Goal: Transaction & Acquisition: Purchase product/service

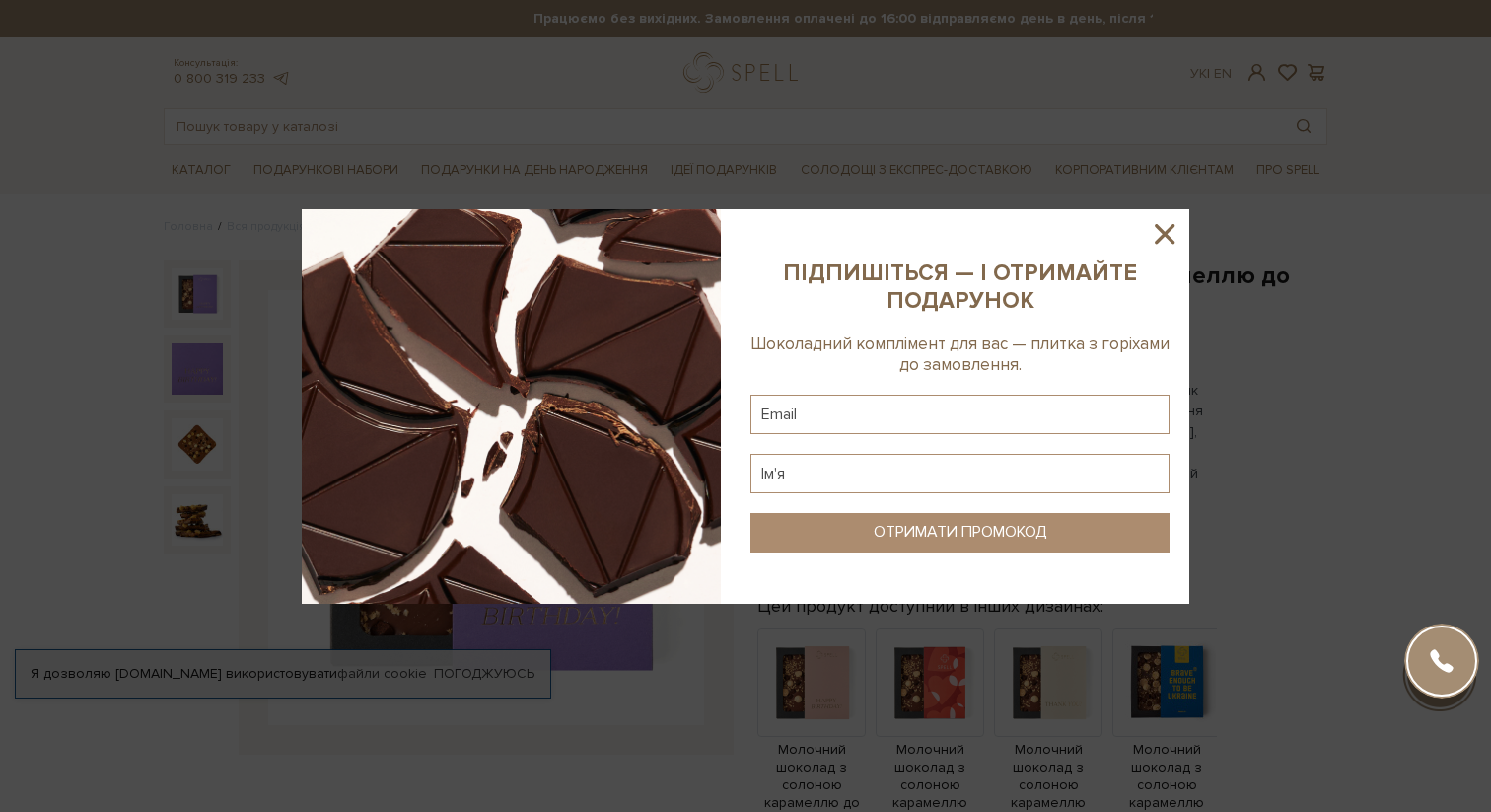
click at [713, 134] on div at bounding box center [745, 406] width 1491 height 812
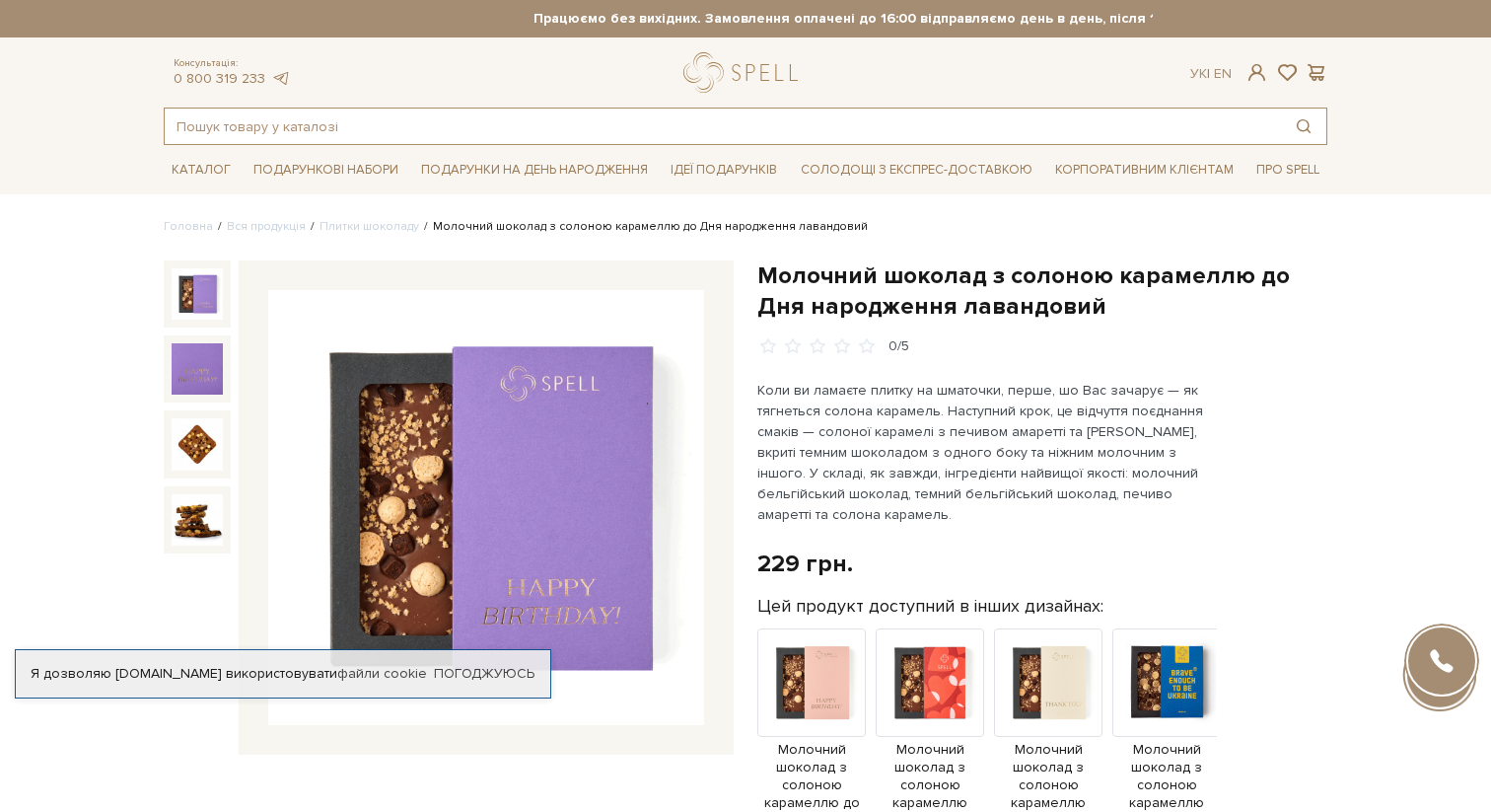
click at [519, 127] on input "text" at bounding box center [723, 126] width 1117 height 36
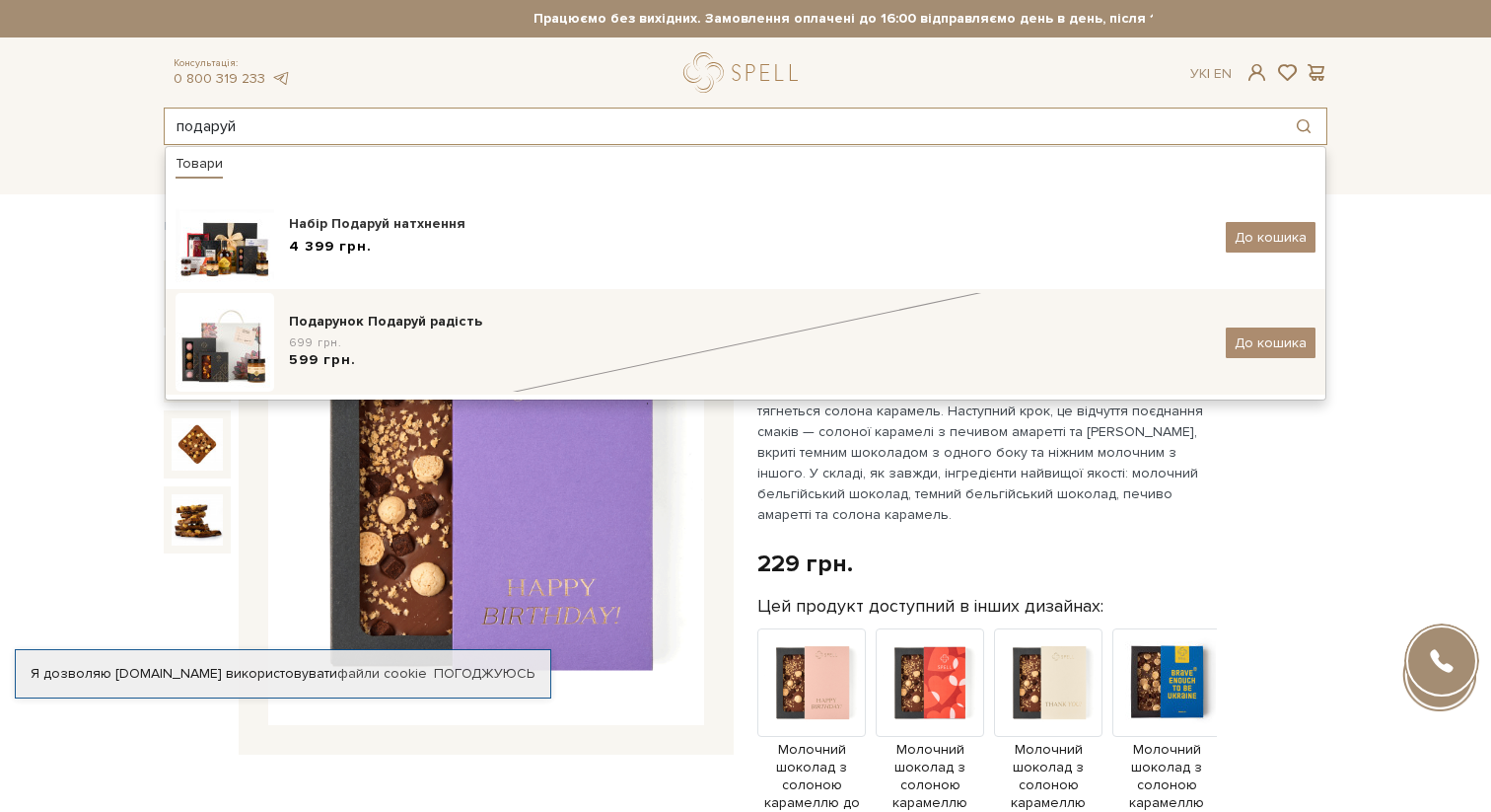
type input "подаруй"
click at [448, 332] on div "Подарунок Подаруй радість" at bounding box center [750, 322] width 923 height 20
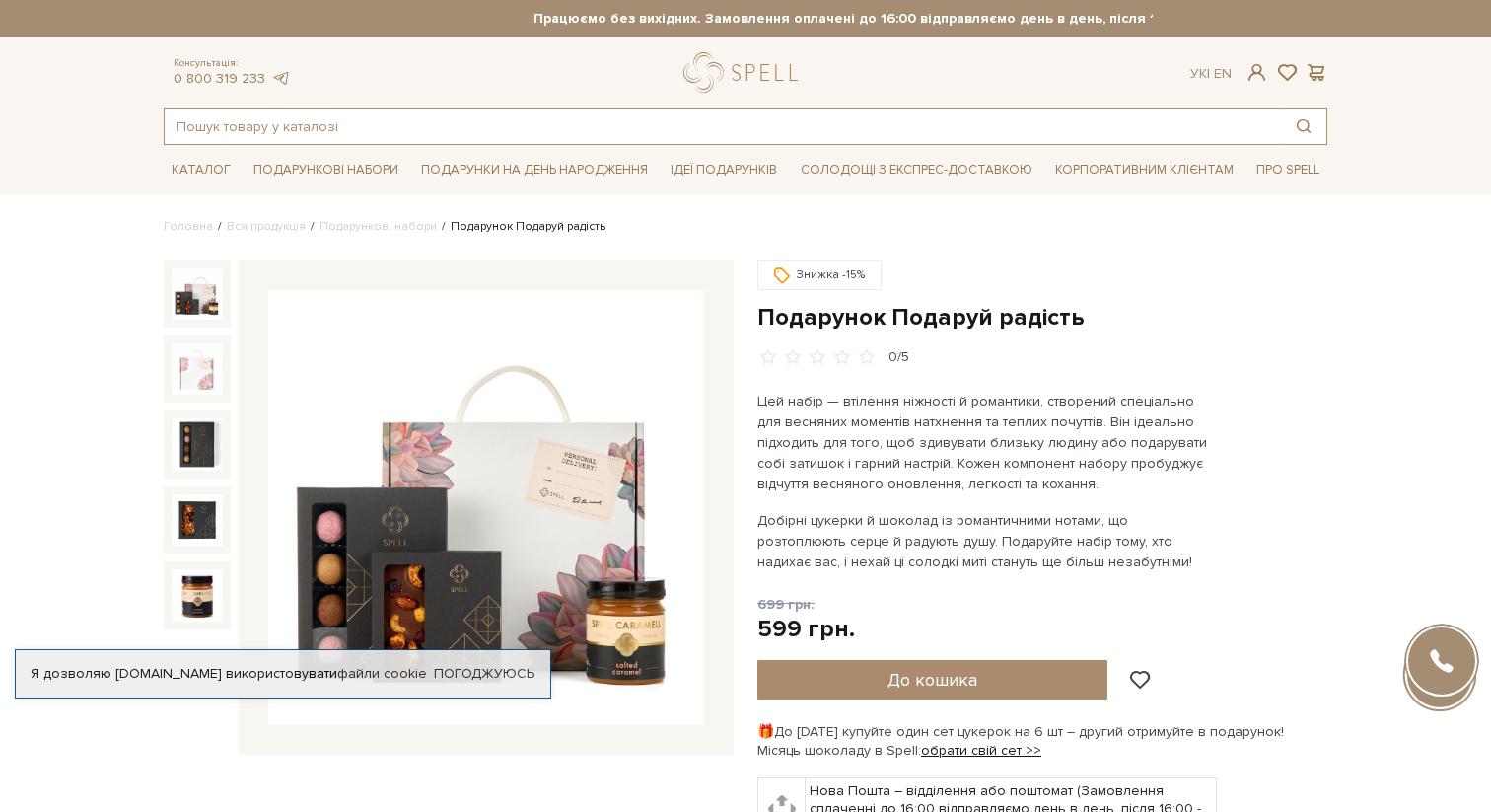
click at [558, 113] on input "text" at bounding box center [723, 126] width 1117 height 36
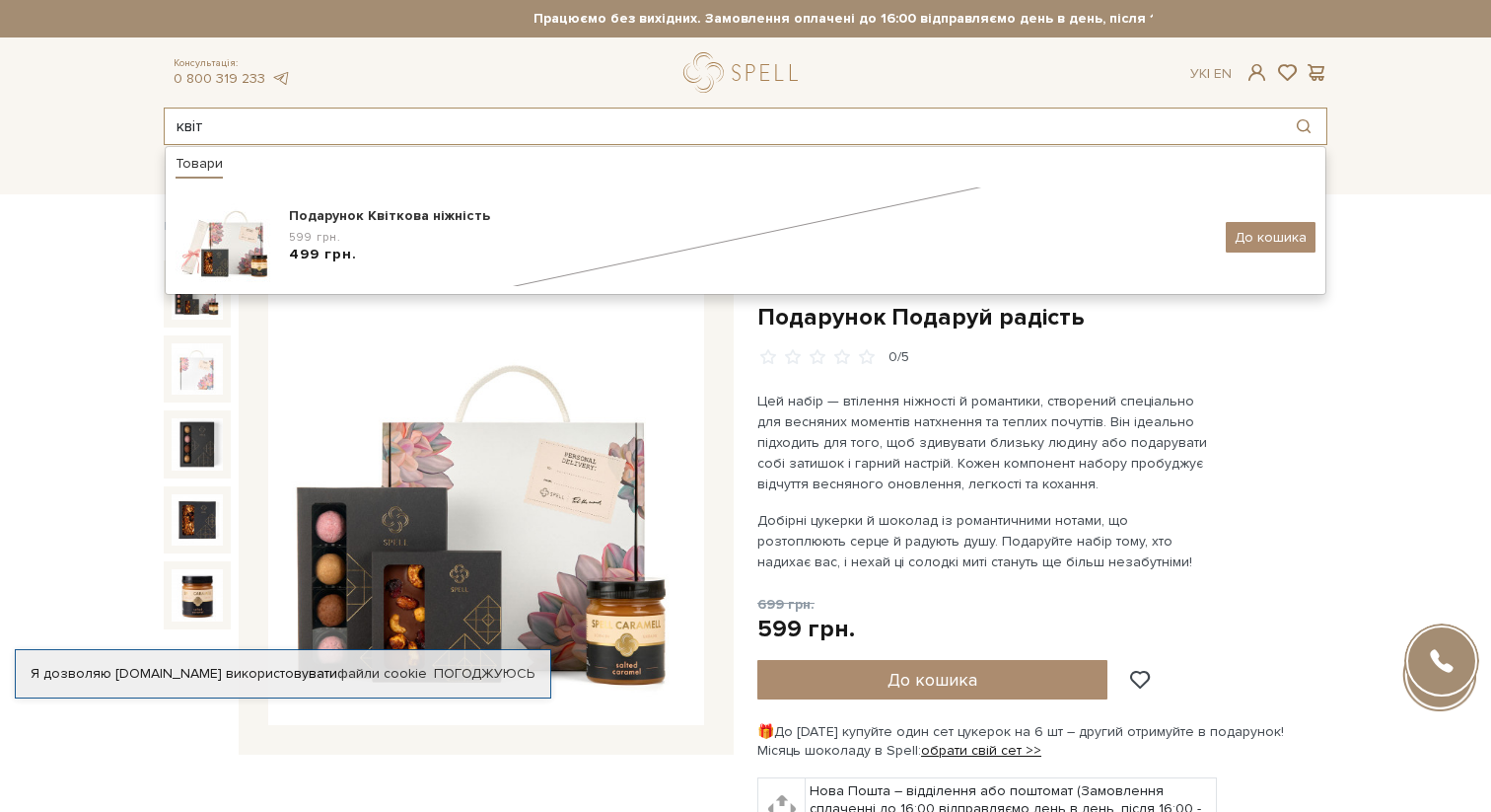
type input "квіт"
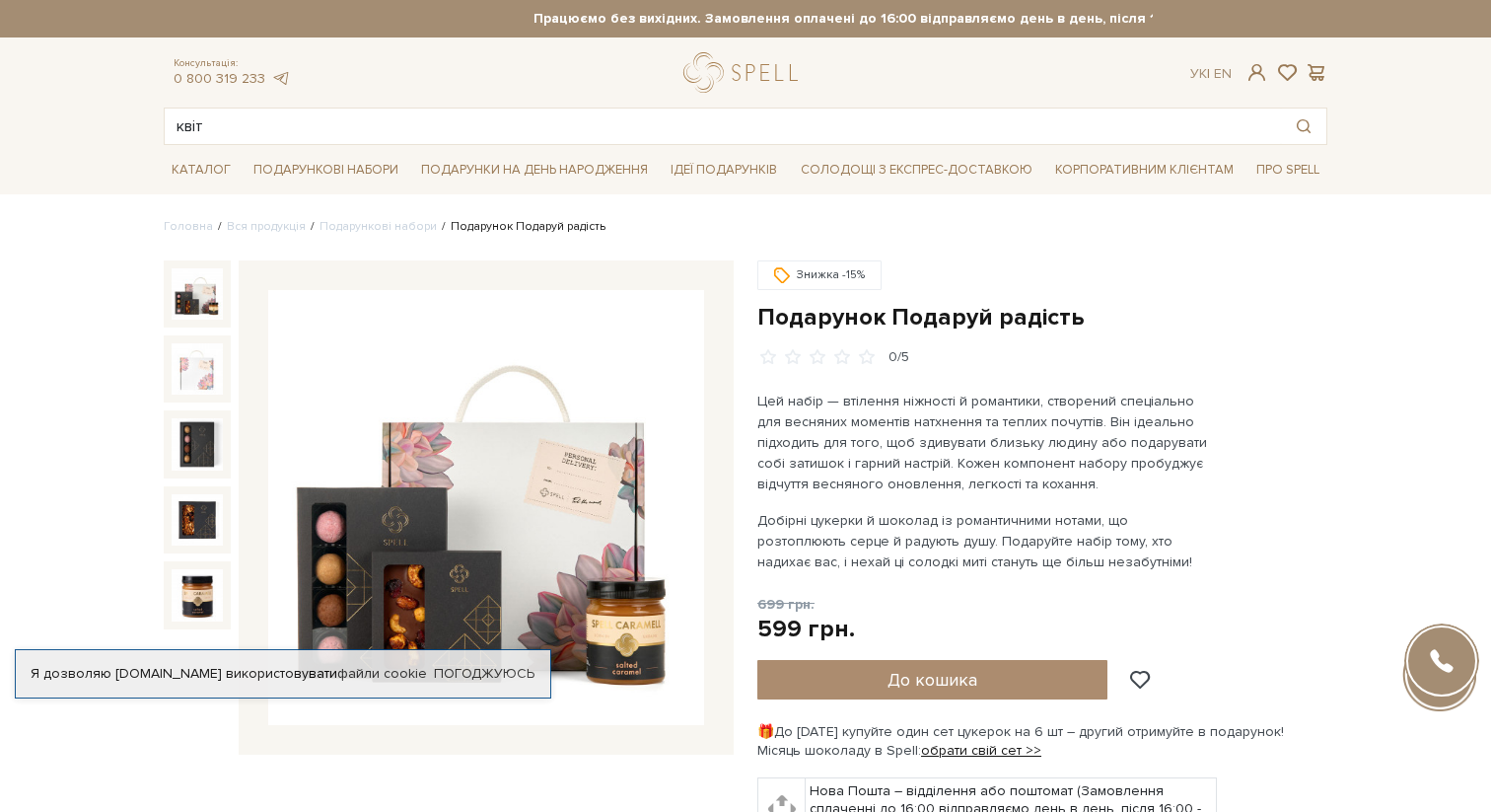
click at [206, 313] on img at bounding box center [197, 294] width 51 height 51
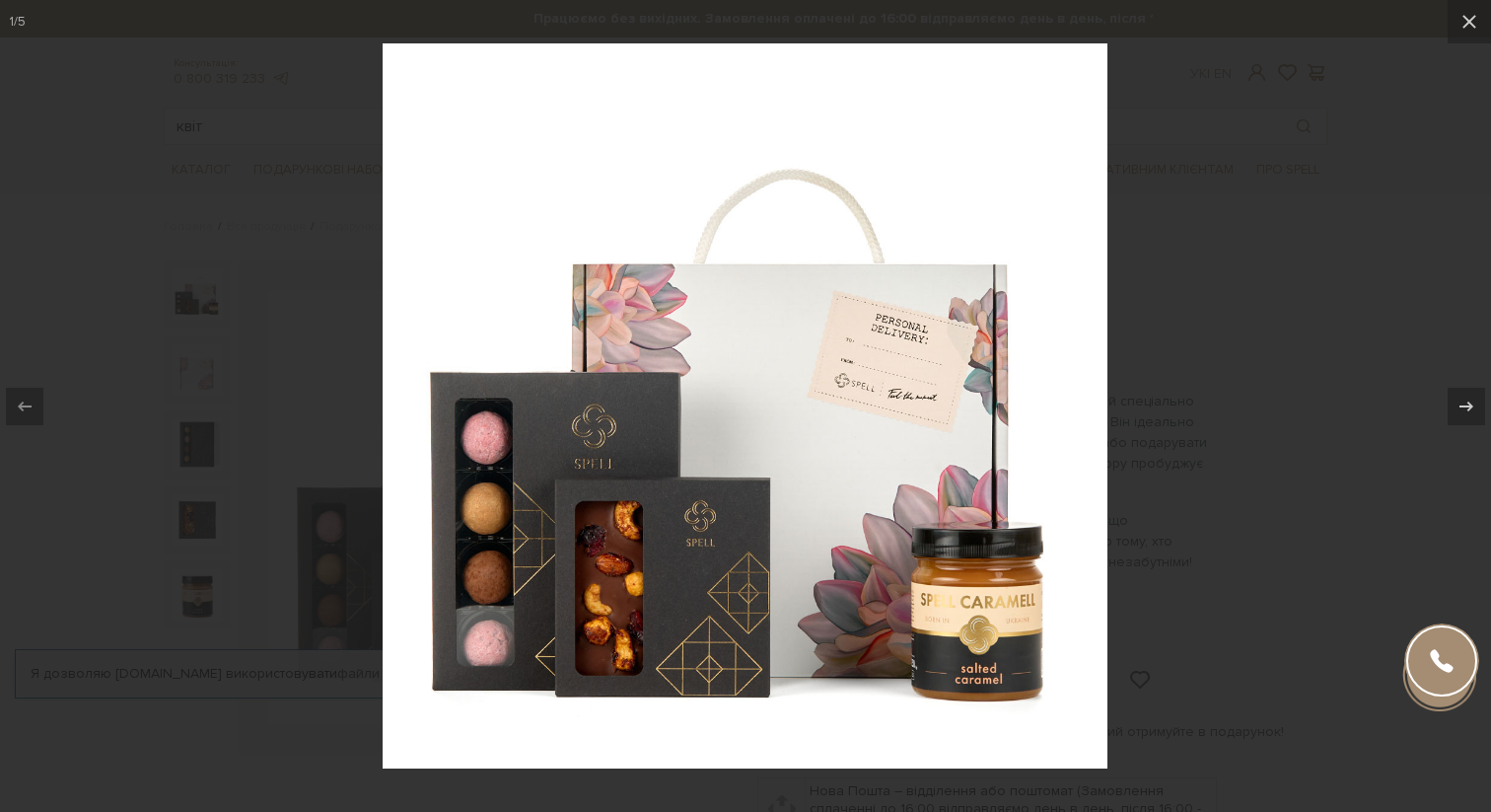
click at [1364, 158] on div at bounding box center [745, 406] width 1491 height 812
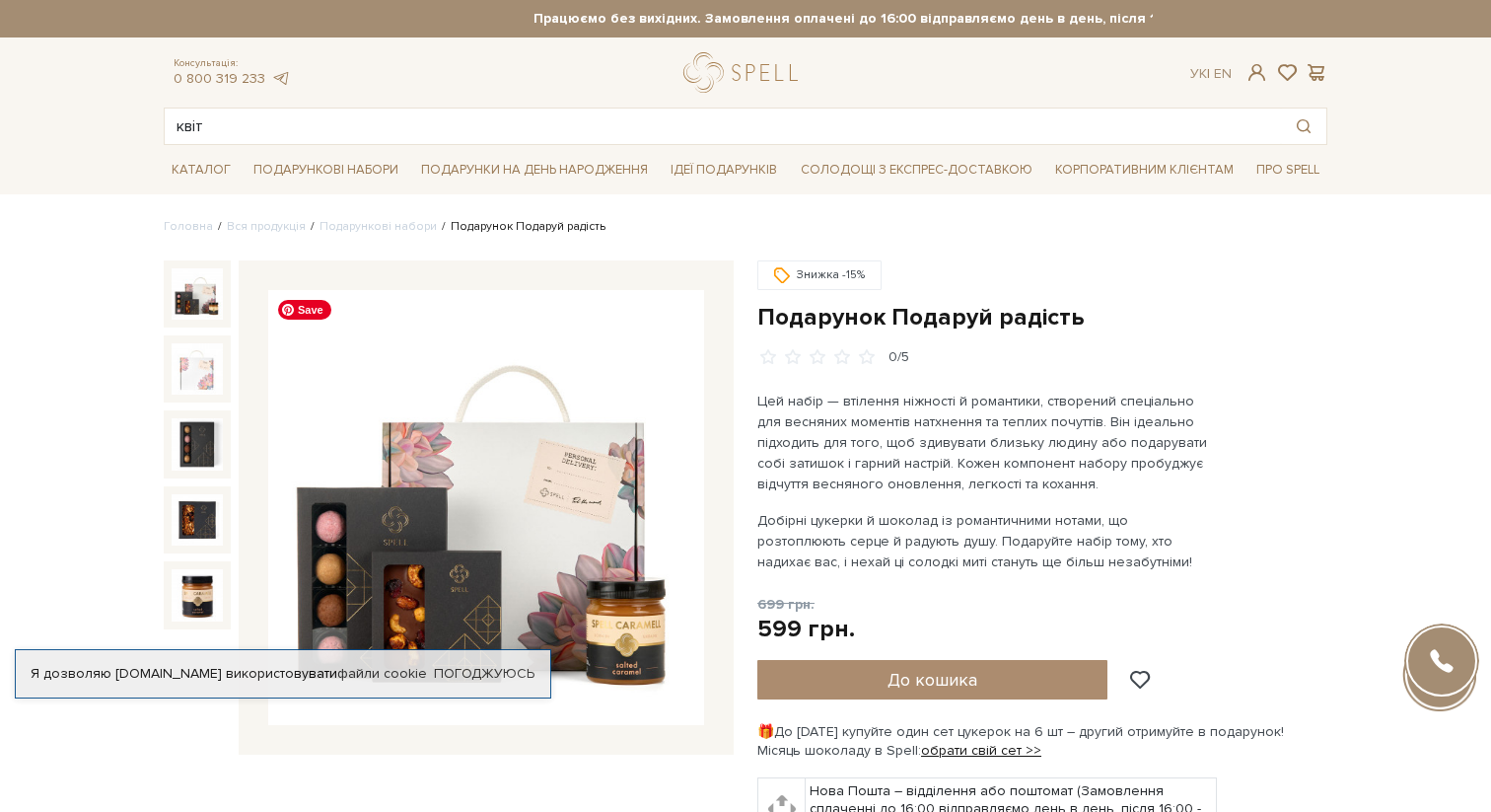
click at [577, 567] on img at bounding box center [486, 508] width 436 height 436
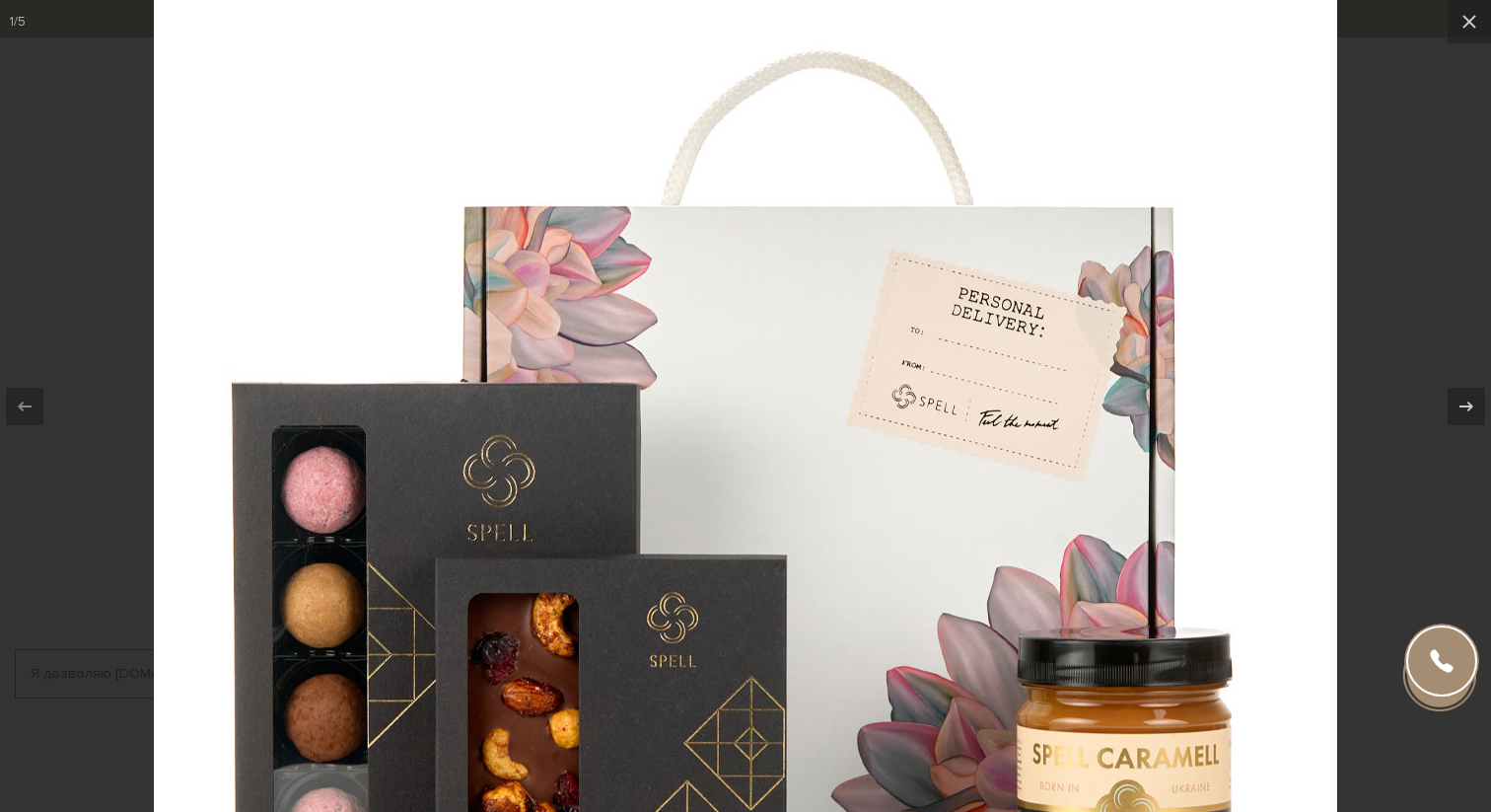
click at [1481, 267] on div at bounding box center [745, 406] width 1491 height 812
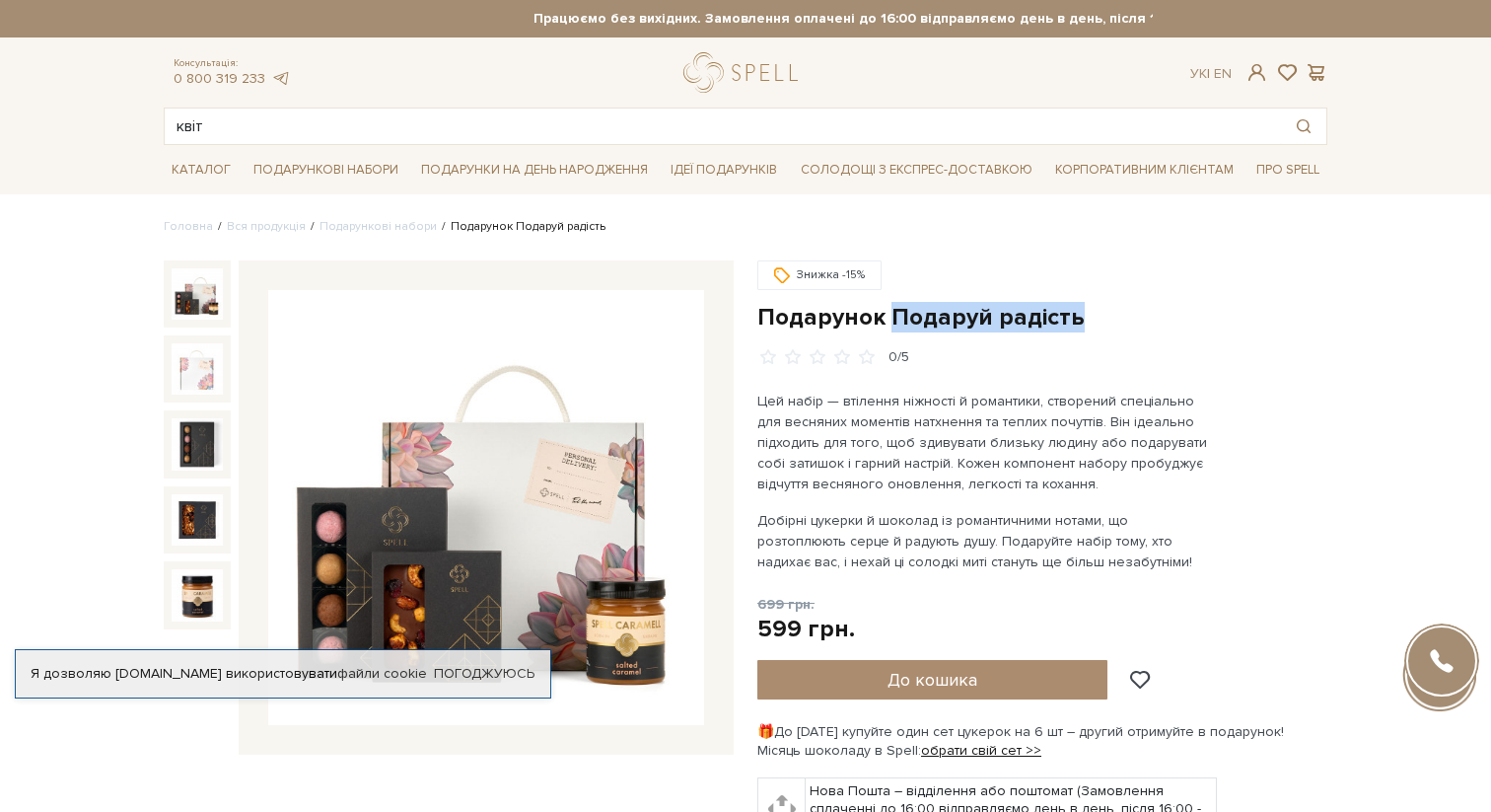
drag, startPoint x: 890, startPoint y: 308, endPoint x: 1108, endPoint y: 310, distance: 218.0
click at [1108, 310] on h1 "Подарунок Подаруй радість" at bounding box center [1043, 317] width 570 height 31
copy h1 "Подаруй радість"
drag, startPoint x: 799, startPoint y: 629, endPoint x: 751, endPoint y: 629, distance: 48.0
click at [751, 629] on div "Знижка -15% Подарунок Подаруй радість 0/5" at bounding box center [1043, 666] width 594 height 811
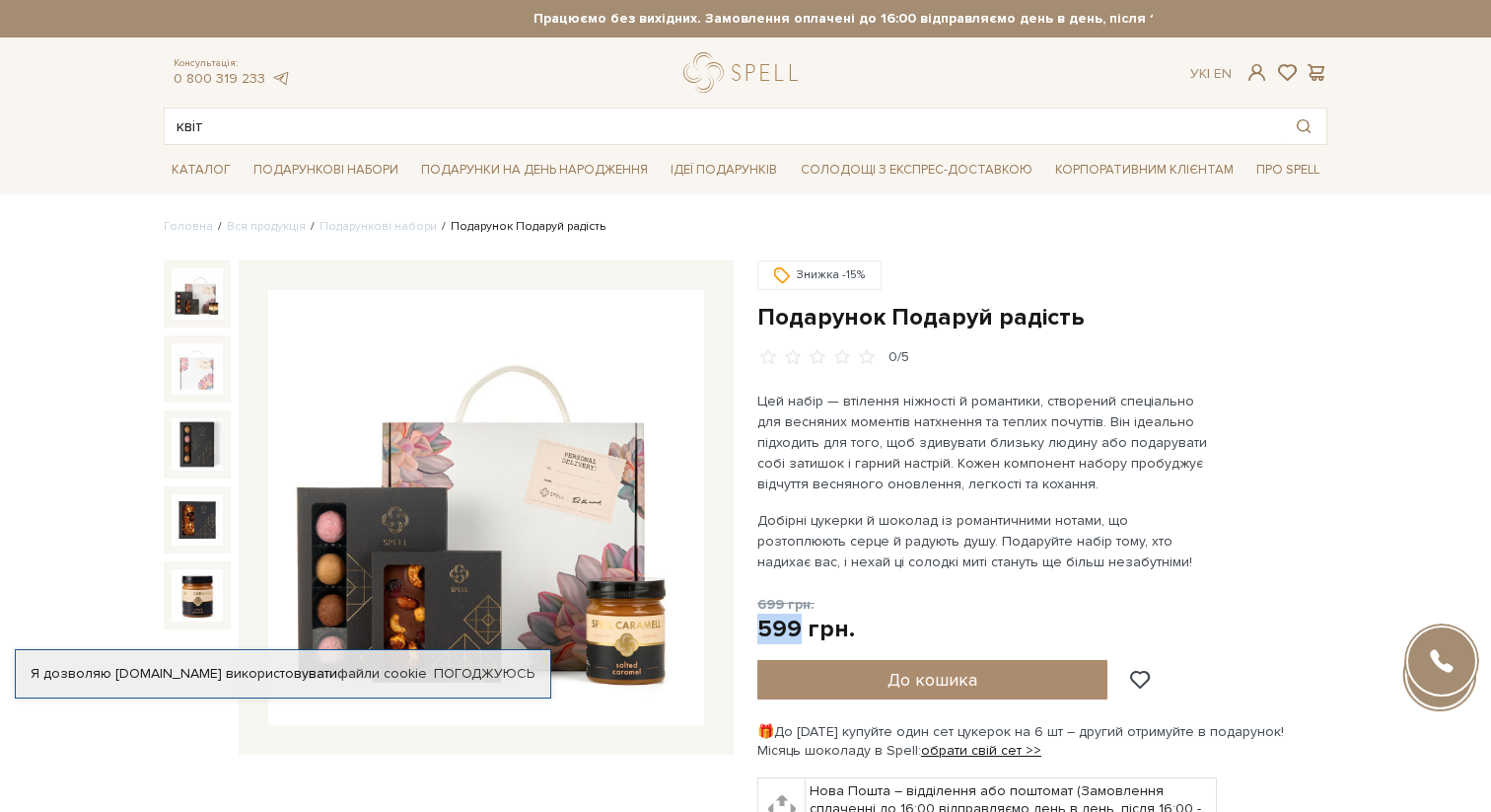
copy div "599"
click at [725, 130] on input "квіт" at bounding box center [723, 126] width 1117 height 36
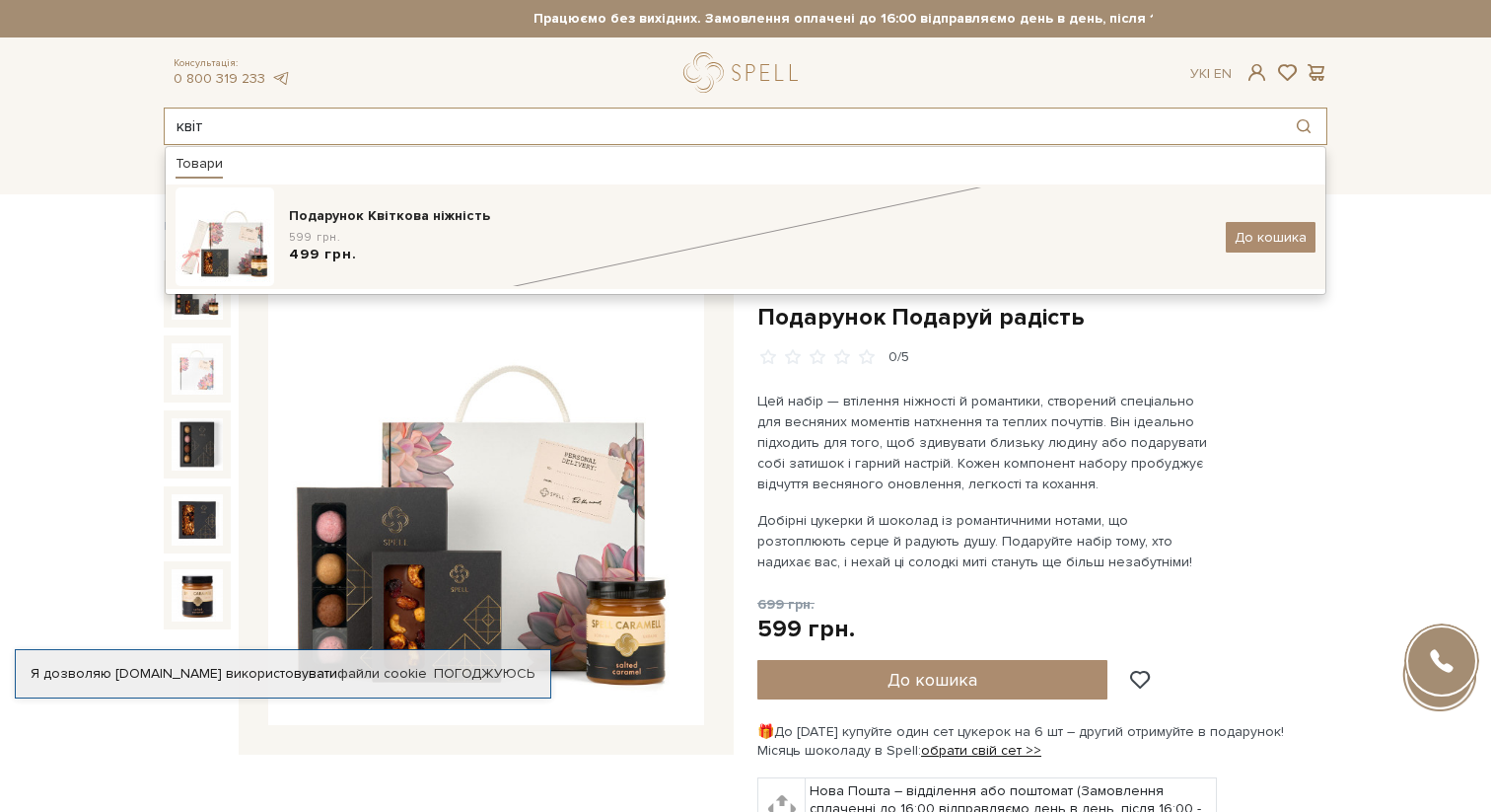
click at [436, 225] on div "Подарунок Квіткова ніжність" at bounding box center [750, 216] width 923 height 20
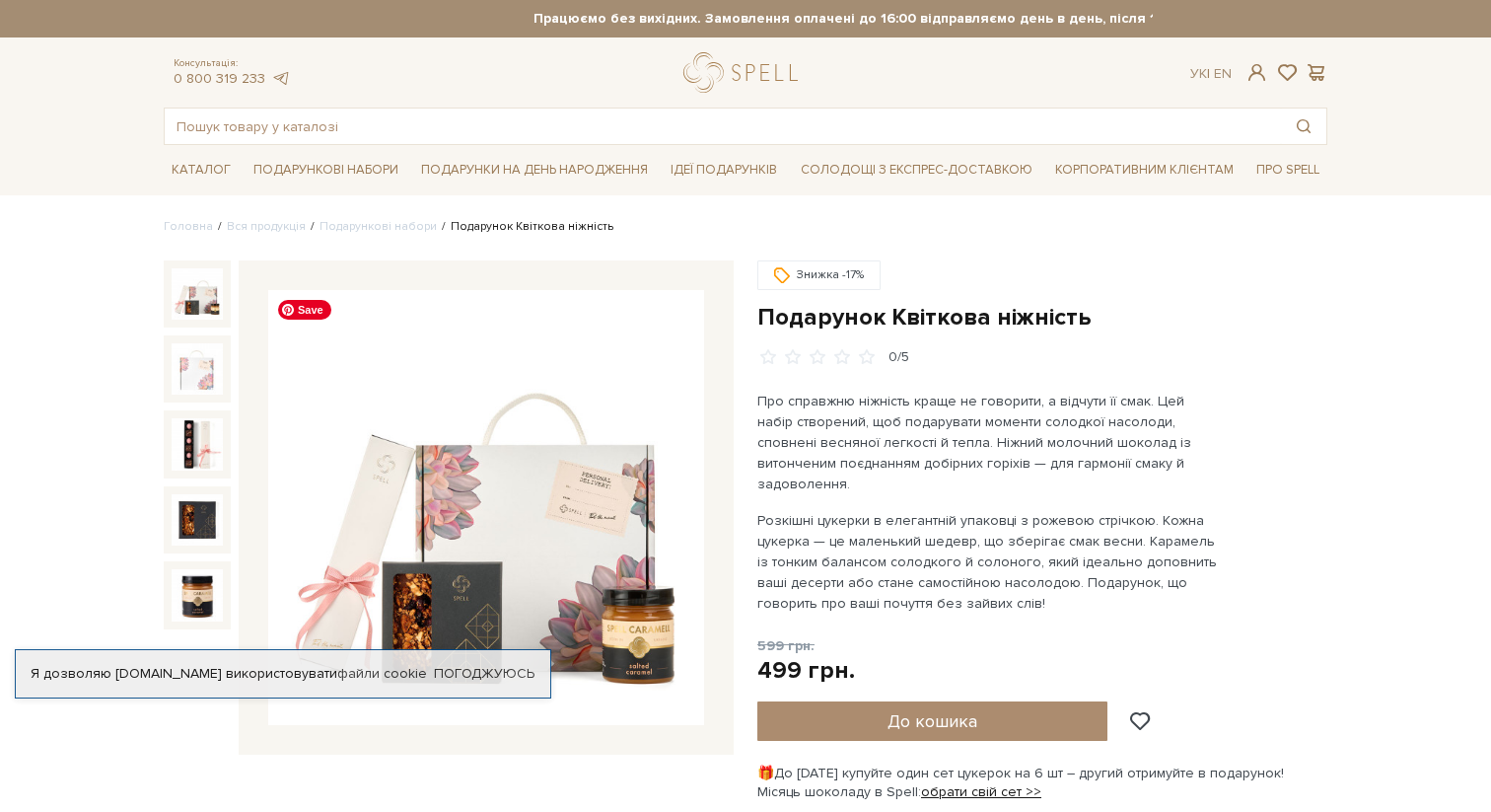
click at [498, 466] on img at bounding box center [486, 508] width 436 height 436
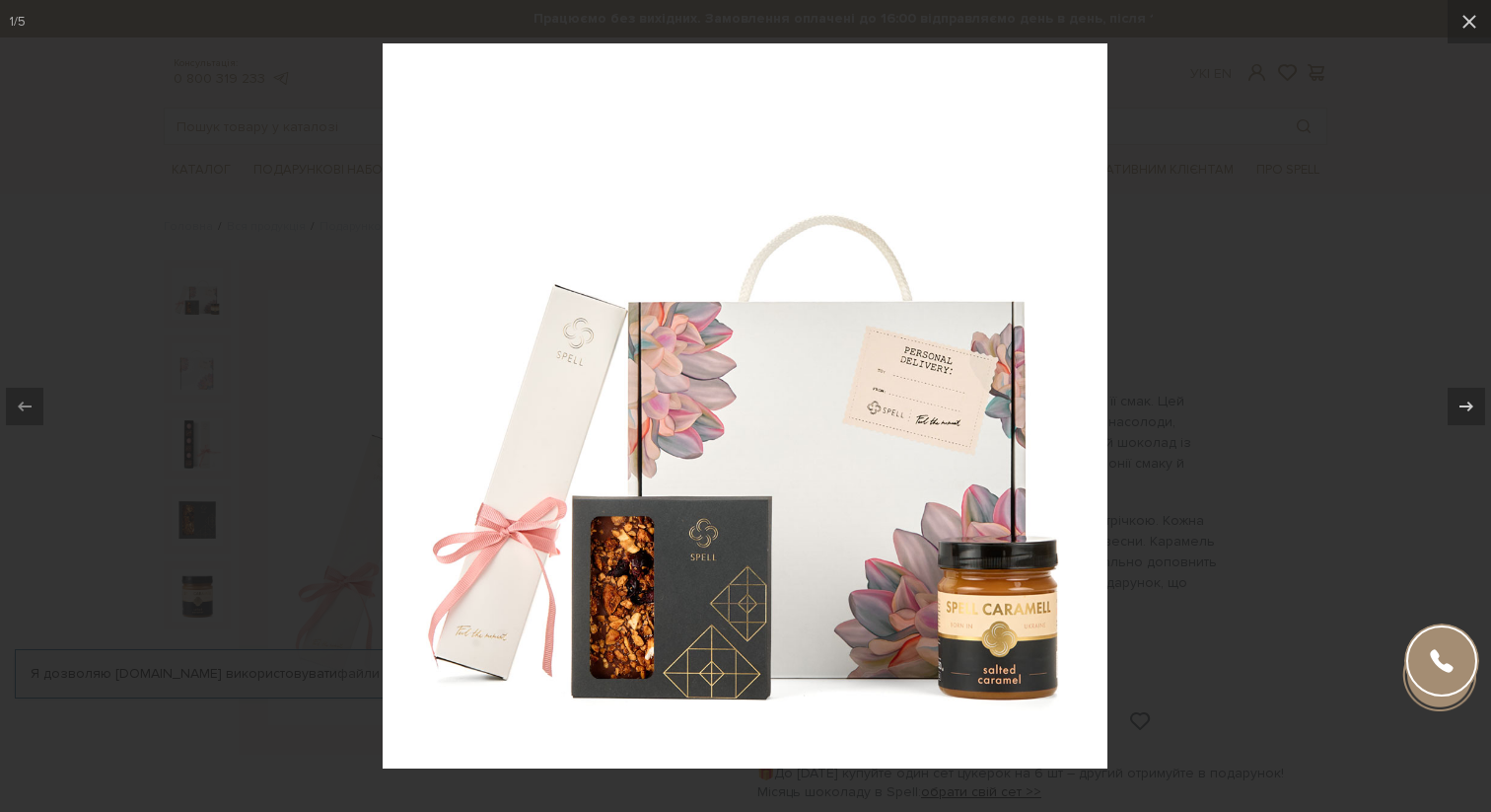
click at [211, 387] on div at bounding box center [745, 406] width 1491 height 812
click at [1330, 351] on div at bounding box center [745, 406] width 1491 height 812
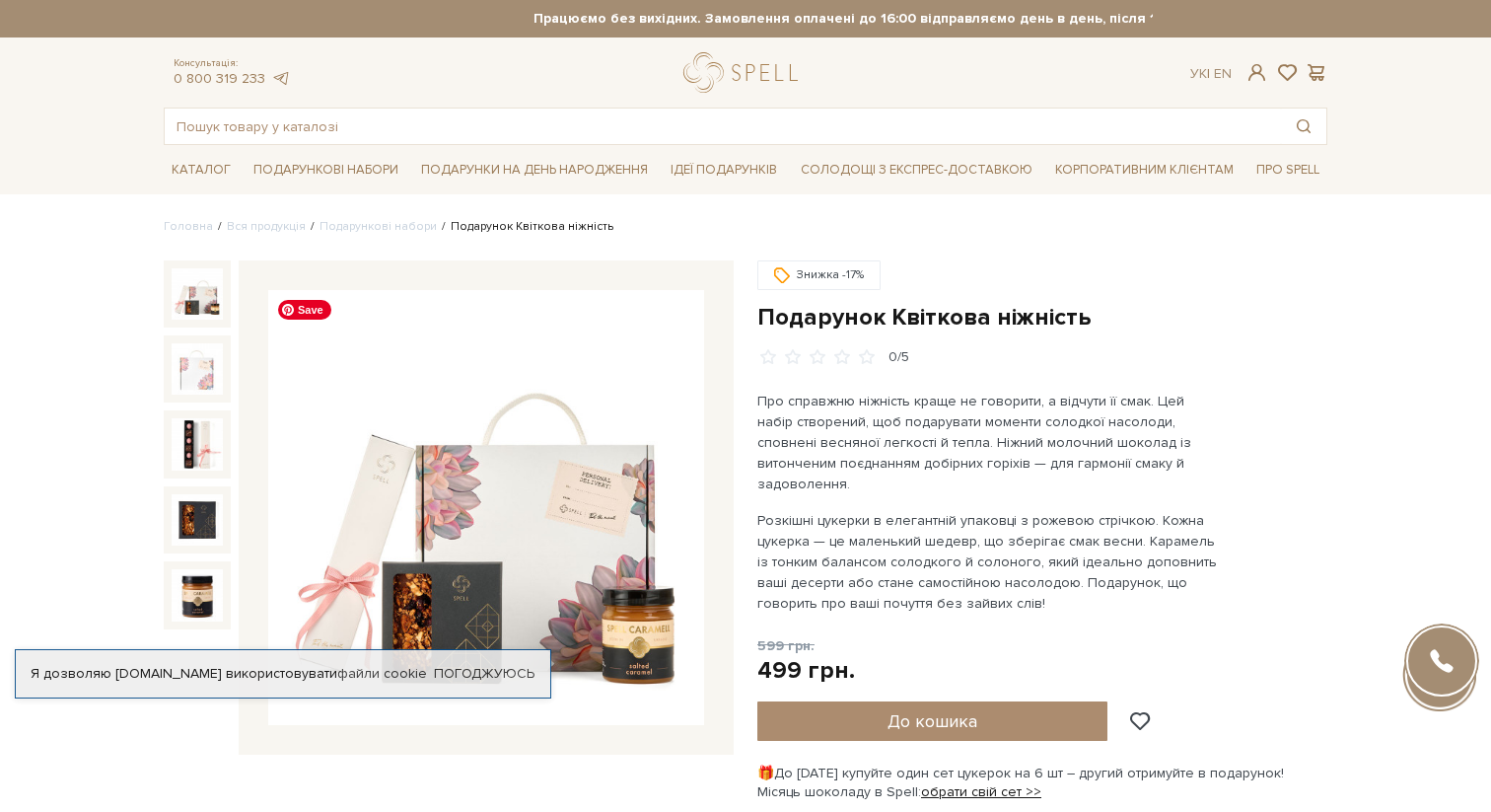
scroll to position [32, 0]
